Goal: Information Seeking & Learning: Learn about a topic

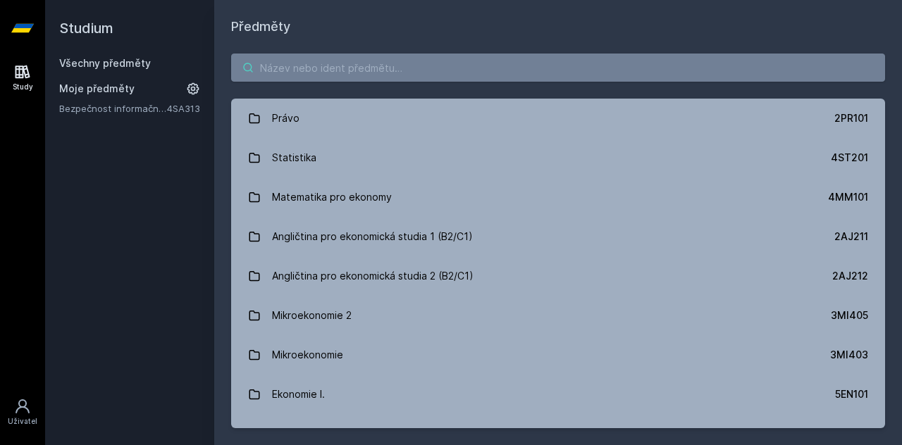
click at [500, 70] on input "search" at bounding box center [558, 68] width 654 height 28
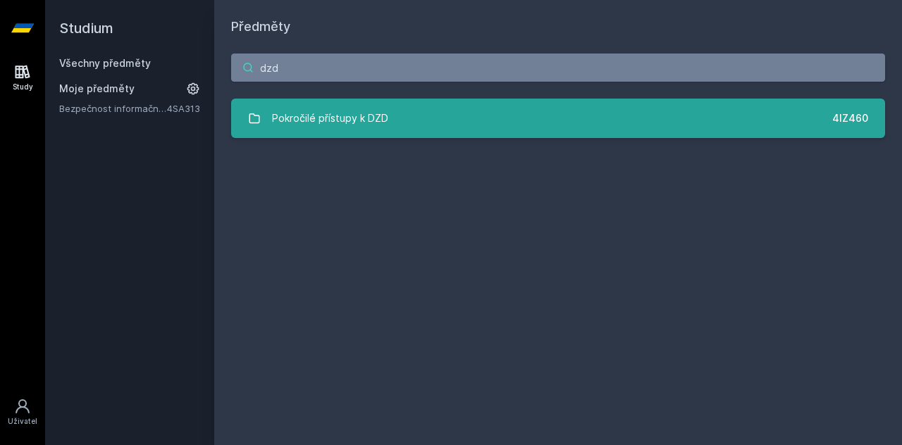
type input "dzd"
click at [292, 118] on div "Pokročilé přístupy k DZD" at bounding box center [330, 118] width 116 height 28
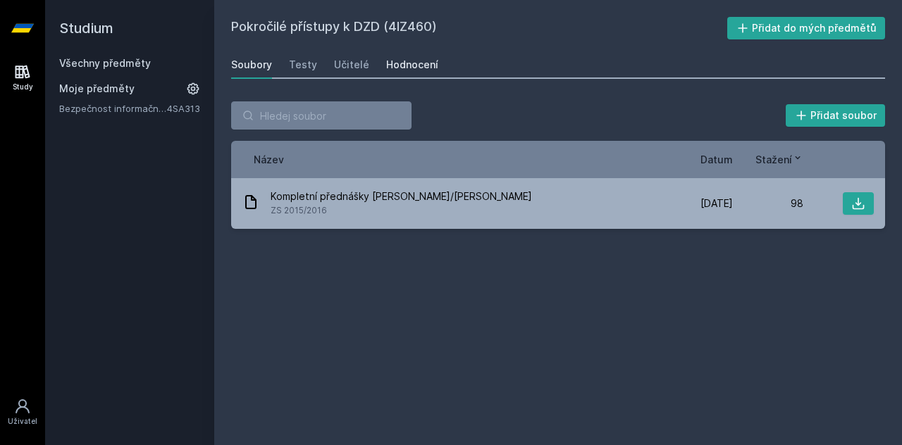
click at [410, 59] on div "Hodnocení" at bounding box center [412, 65] width 52 height 14
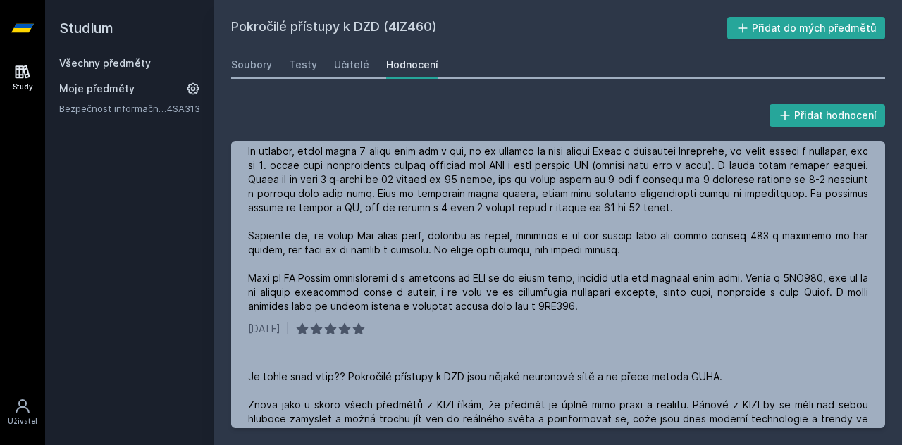
scroll to position [479, 0]
click at [421, 278] on div at bounding box center [558, 214] width 620 height 197
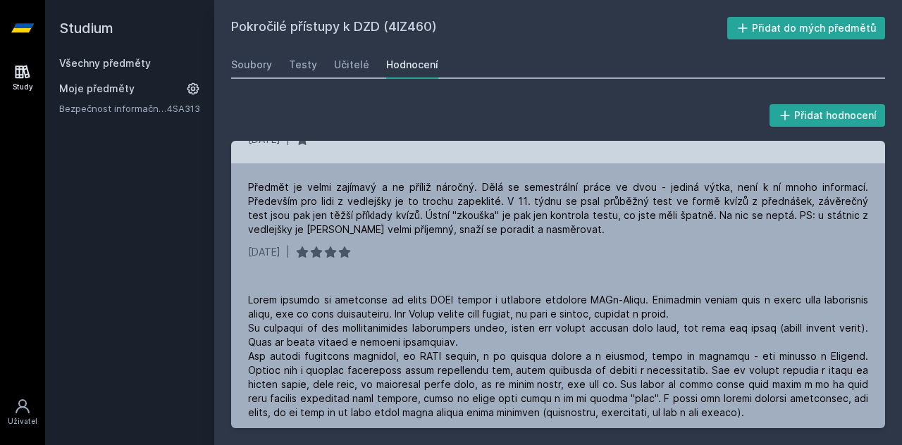
scroll to position [838, 0]
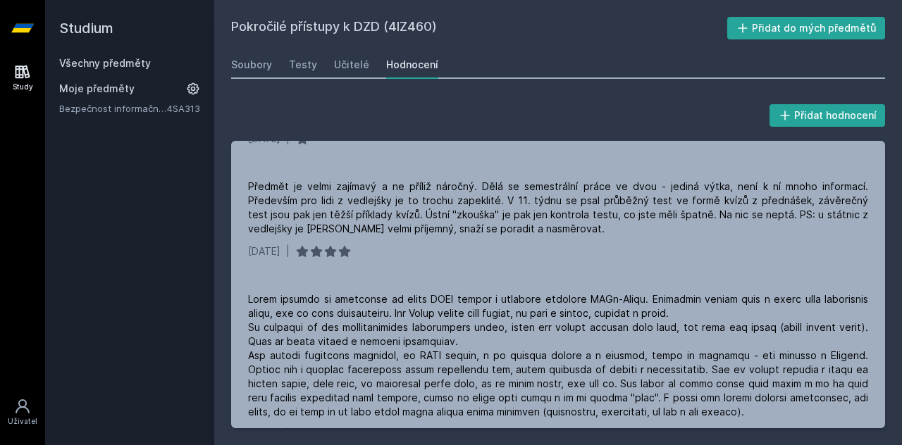
click at [123, 51] on h2 "Studium" at bounding box center [129, 28] width 141 height 56
click at [127, 60] on link "Všechny předměty" at bounding box center [105, 63] width 92 height 12
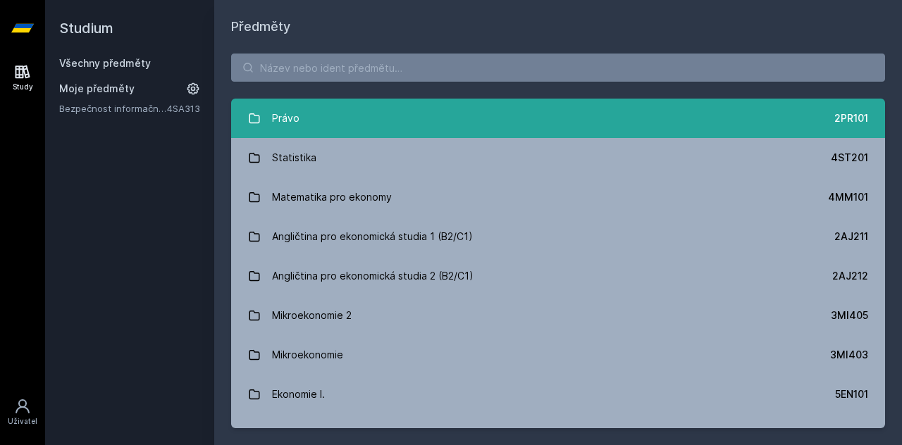
click at [327, 99] on link "Právo 2PR101" at bounding box center [558, 118] width 654 height 39
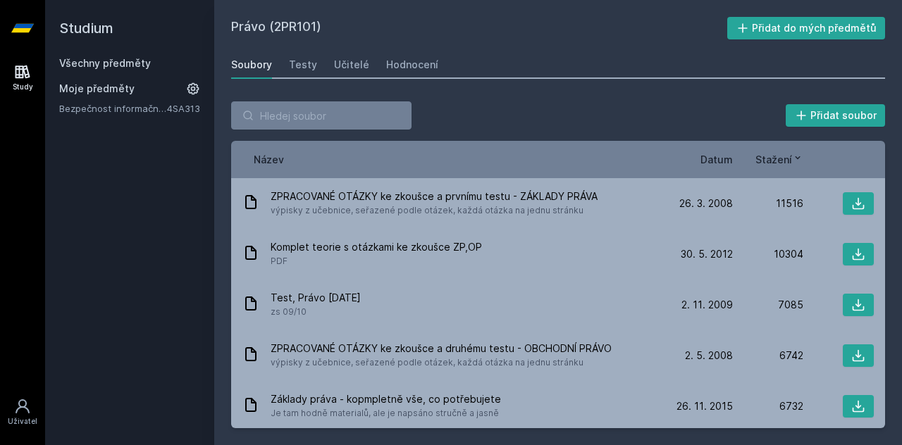
click at [88, 64] on link "Všechny předměty" at bounding box center [105, 63] width 92 height 12
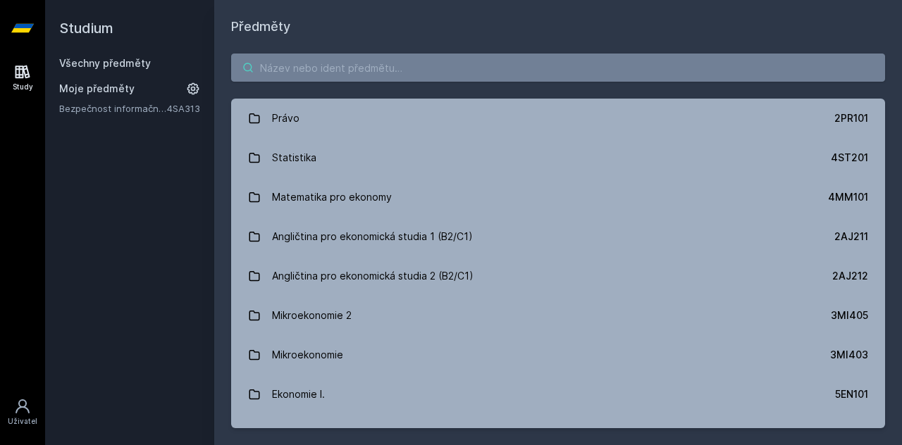
click at [317, 70] on input "search" at bounding box center [558, 68] width 654 height 28
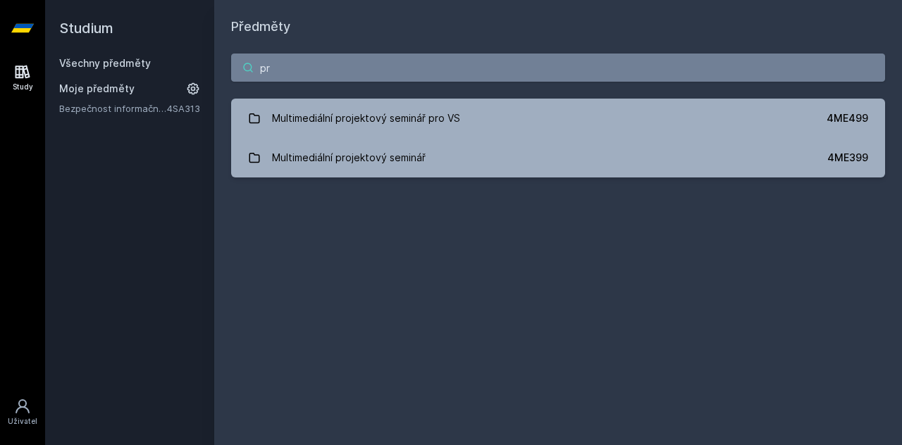
type input "p"
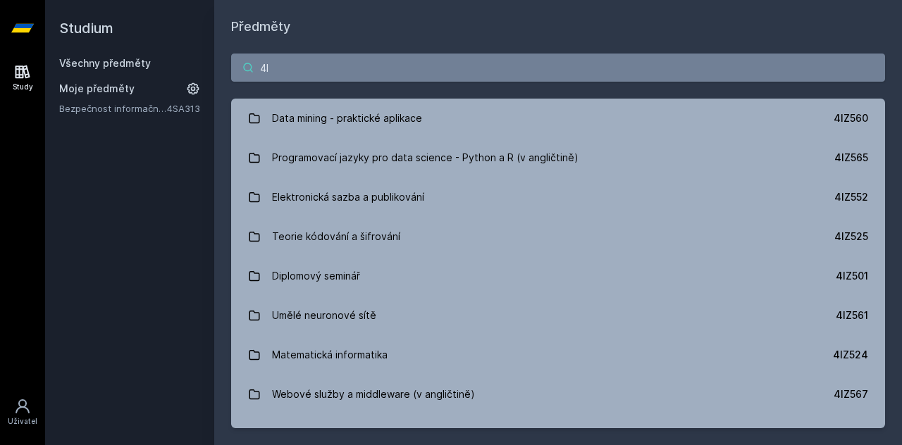
type input "4"
